Goal: Transaction & Acquisition: Register for event/course

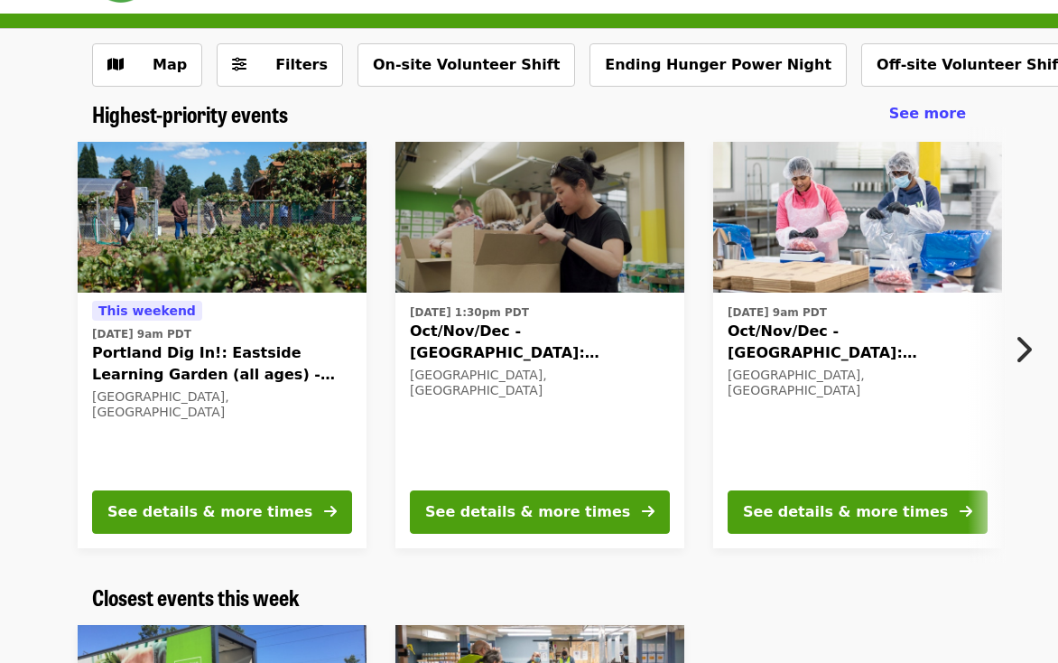
scroll to position [82, 0]
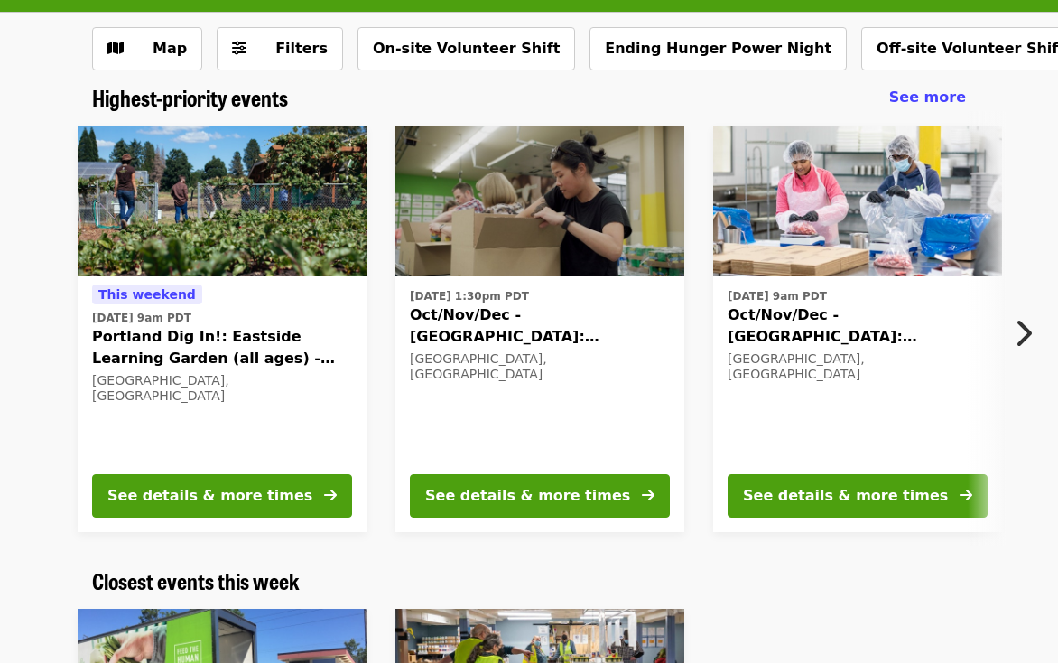
click at [242, 248] on img at bounding box center [222, 202] width 289 height 152
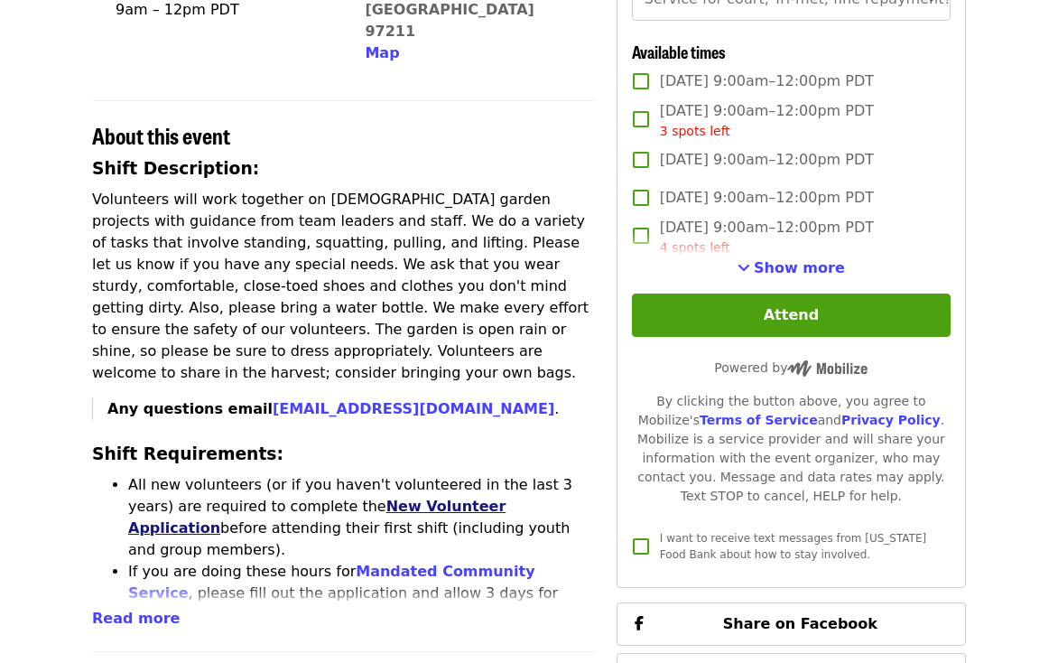
scroll to position [538, 0]
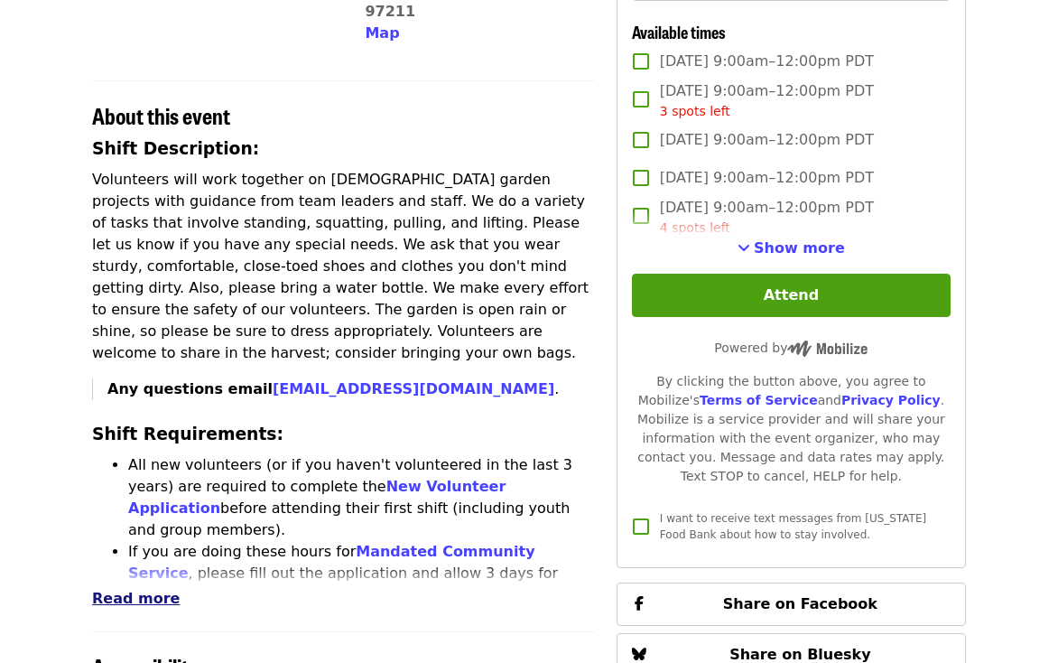
click at [124, 590] on span "Read more" at bounding box center [136, 598] width 88 height 17
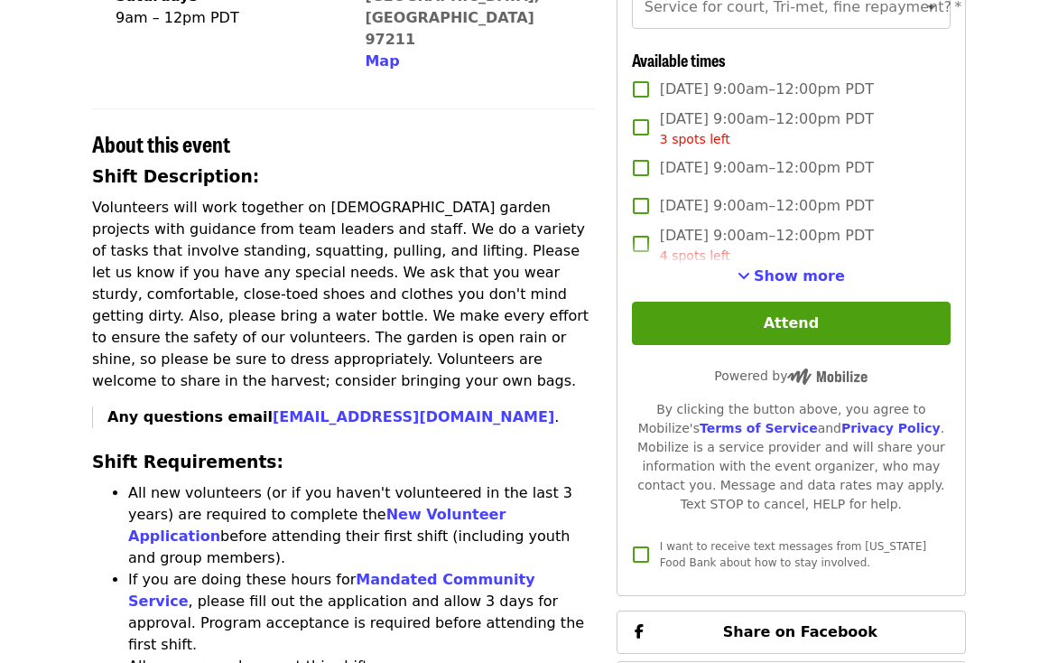
scroll to position [512, 0]
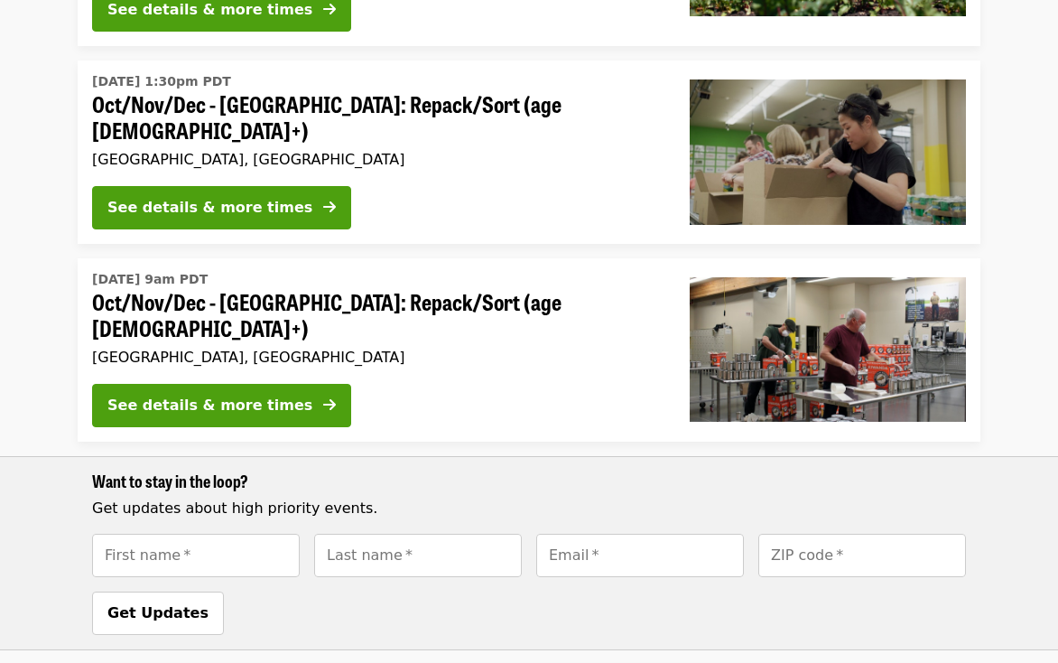
scroll to position [2396, 0]
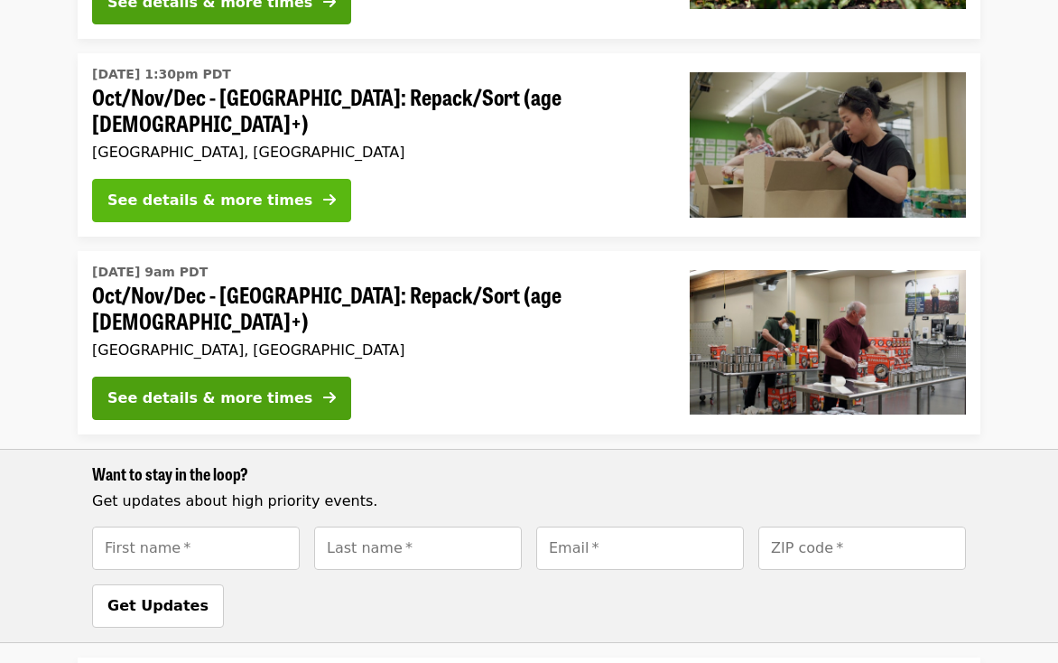
click at [249, 198] on button "See details & more times" at bounding box center [221, 200] width 259 height 43
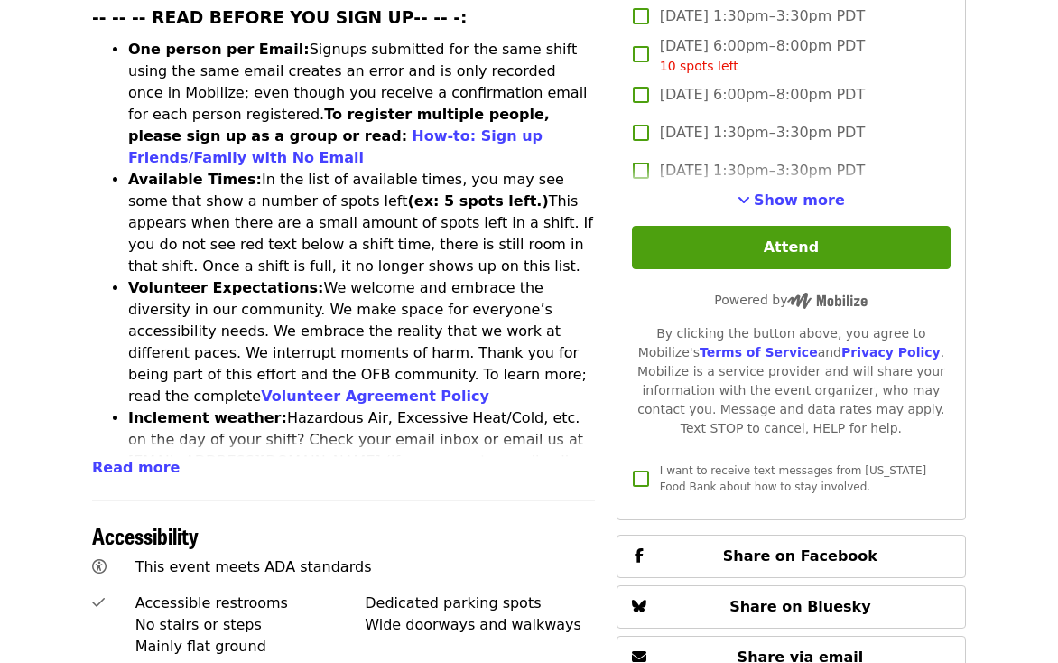
scroll to position [778, 0]
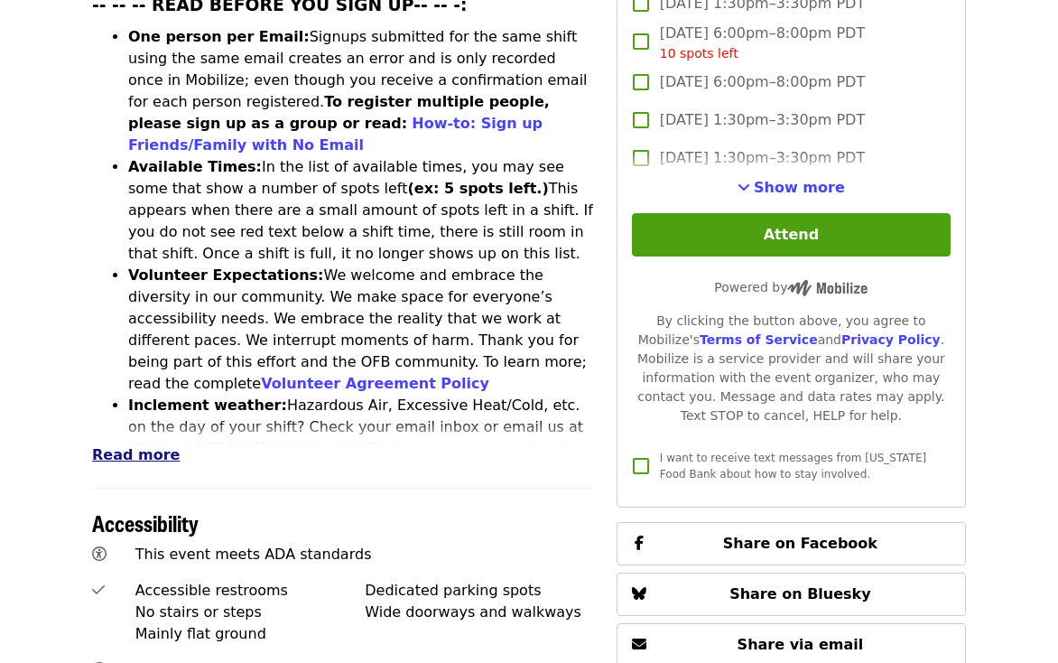
click at [155, 446] on span "Read more" at bounding box center [136, 454] width 88 height 17
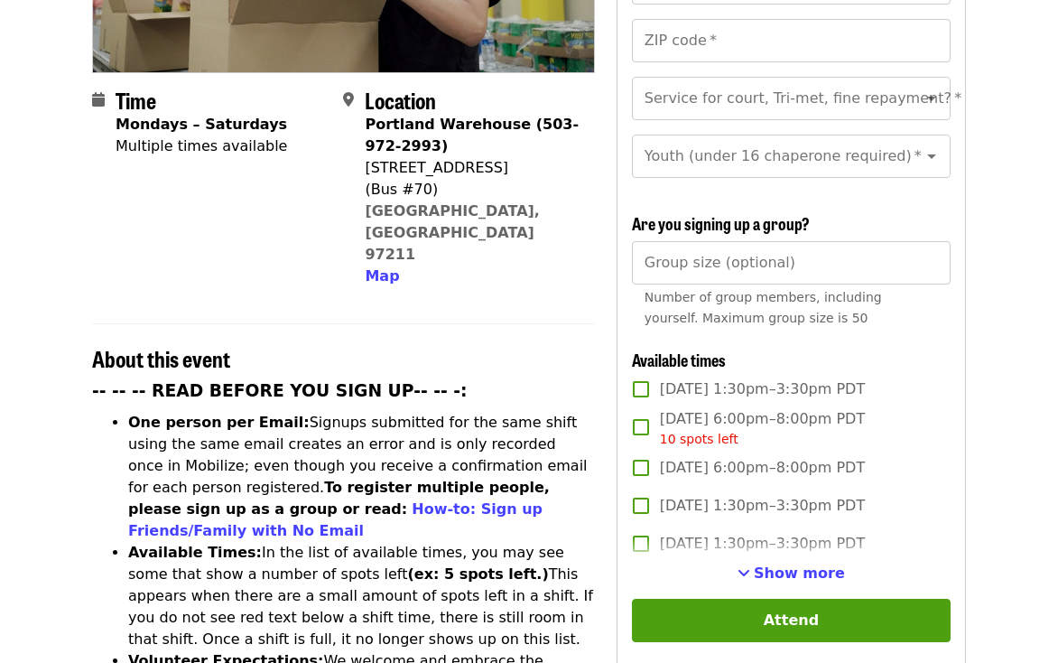
scroll to position [331, 0]
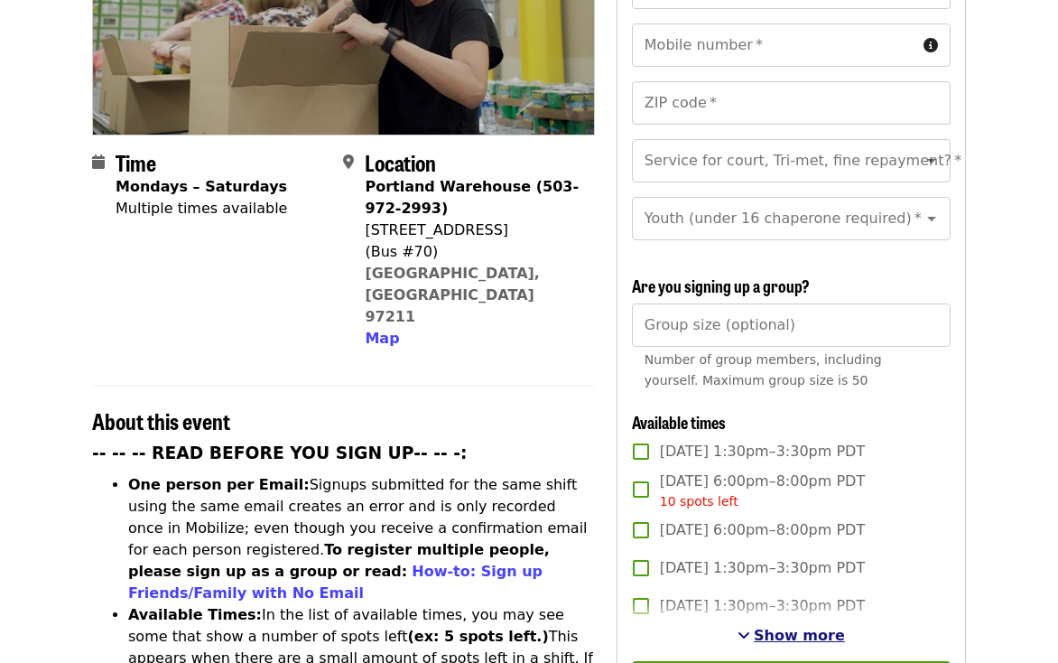
click at [806, 627] on span "Show more" at bounding box center [799, 635] width 91 height 17
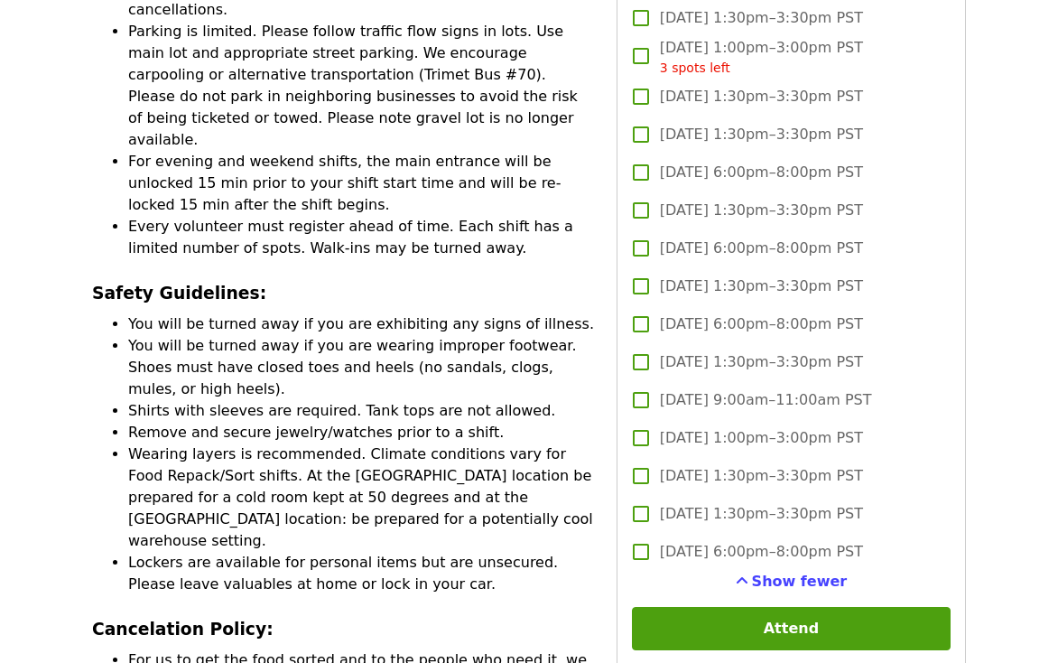
scroll to position [3945, 0]
click at [739, 427] on span "[DATE] 1:00pm–3:00pm PST" at bounding box center [761, 438] width 203 height 22
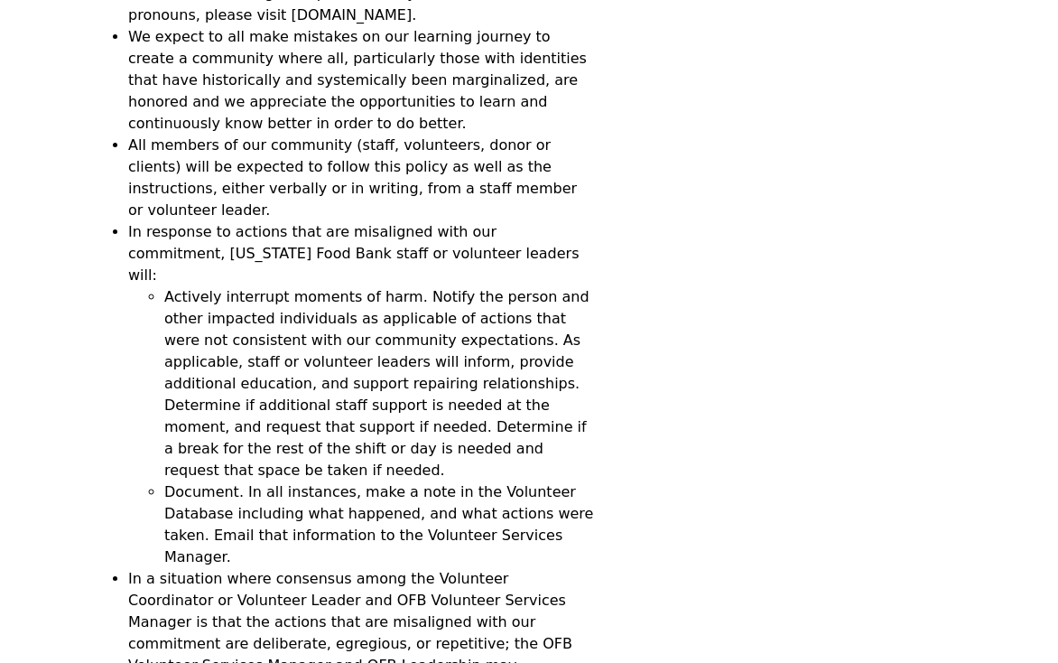
scroll to position [5316, 0]
